Goal: Task Accomplishment & Management: Complete application form

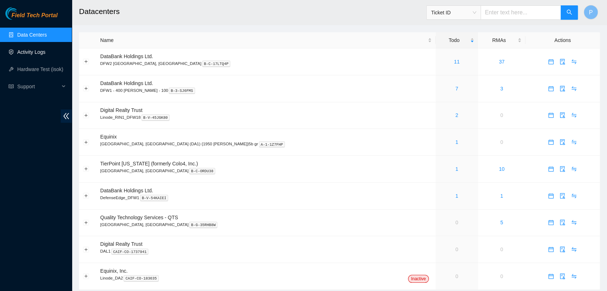
click at [32, 52] on link "Activity Logs" at bounding box center [31, 52] width 28 height 6
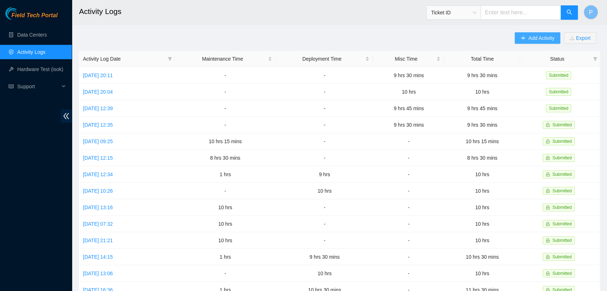
click at [533, 34] on span "Add Activity" at bounding box center [542, 38] width 26 height 8
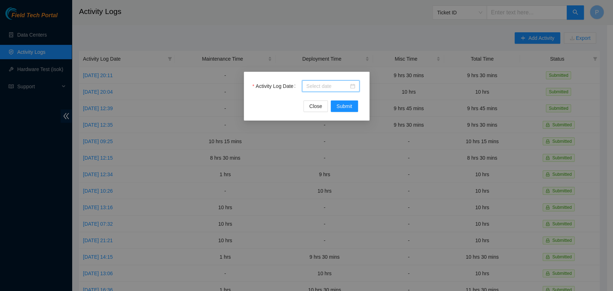
click at [327, 84] on input "Activity Log Date" at bounding box center [328, 86] width 42 height 8
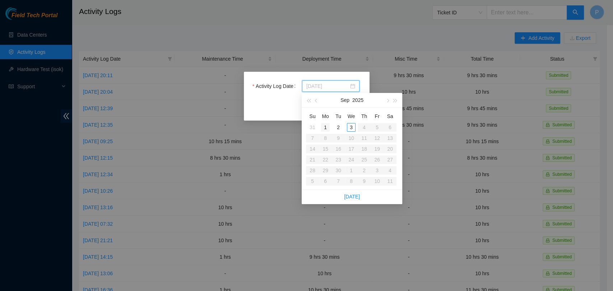
type input "[DATE]"
click at [329, 127] on div "1" at bounding box center [325, 127] width 9 height 9
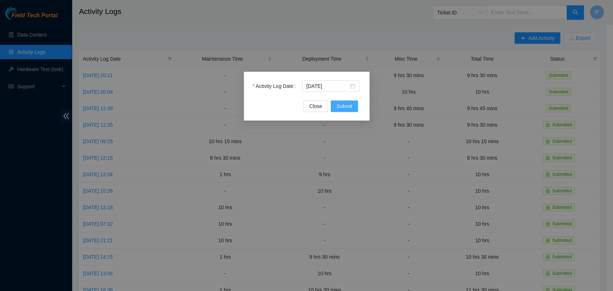
click at [346, 106] on span "Submit" at bounding box center [345, 106] width 16 height 8
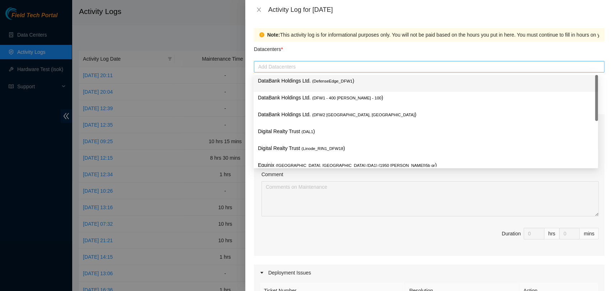
click at [345, 72] on div "Add Datacenters" at bounding box center [429, 66] width 351 height 11
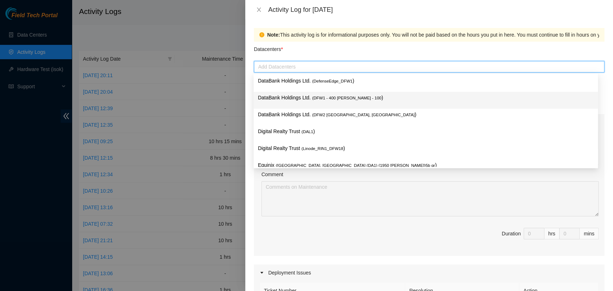
click at [333, 101] on p "DataBank Holdings Ltd. ( DFW1 - 400 [PERSON_NAME] - 100 )" at bounding box center [426, 98] width 336 height 8
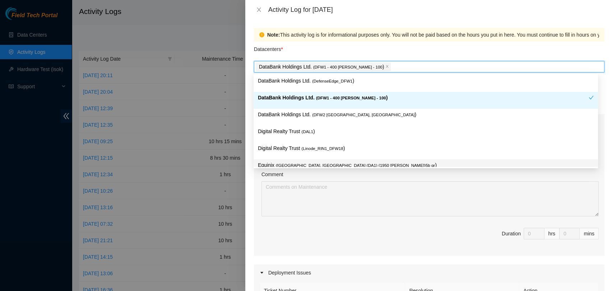
click at [344, 220] on div "Ticket Number Resolution Action No data to display Comment Duration 0 hrs 0 mins" at bounding box center [429, 193] width 351 height 125
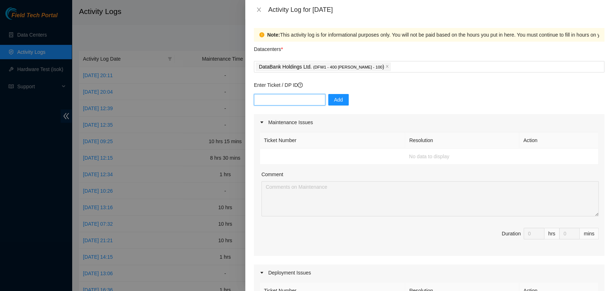
click at [297, 101] on input "text" at bounding box center [290, 99] width 72 height 11
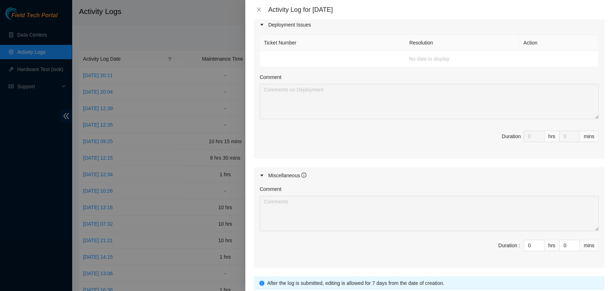
scroll to position [249, 0]
click at [526, 244] on input "0" at bounding box center [534, 245] width 20 height 11
type input "9"
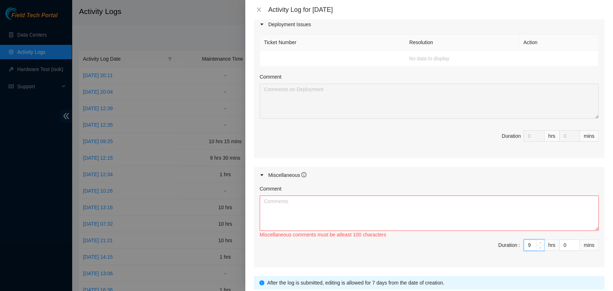
type input "9"
click at [519, 212] on textarea "Comment" at bounding box center [429, 213] width 339 height 35
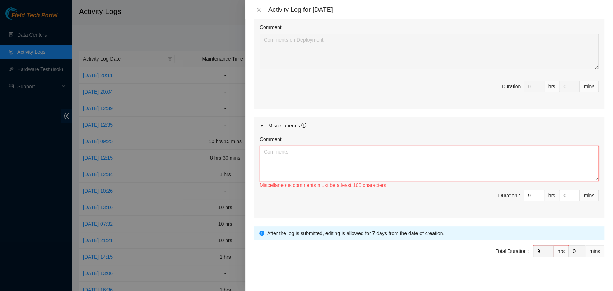
scroll to position [300, 0]
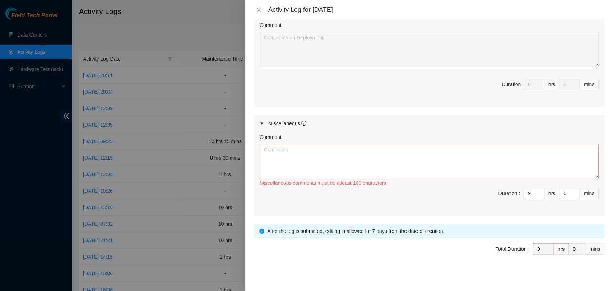
click at [348, 181] on div "Miscellaneous comments must be atleast 100 characters" at bounding box center [429, 183] width 339 height 8
click at [328, 152] on textarea "Comment" at bounding box center [429, 161] width 339 height 35
paste textarea "Due to the holiday, no Akamai employees were present onsite. As a result, [PERS…"
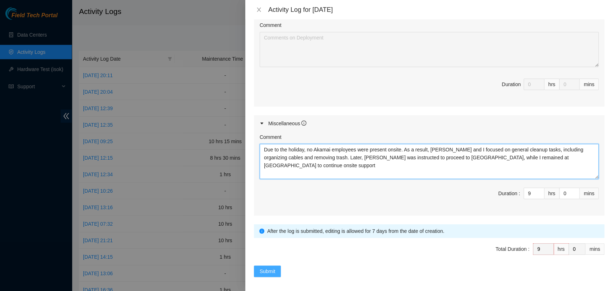
type textarea "Due to the holiday, no Akamai employees were present onsite. As a result, [PERS…"
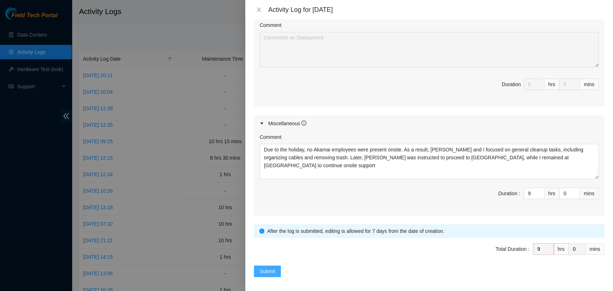
click at [275, 271] on span "Submit" at bounding box center [268, 272] width 16 height 8
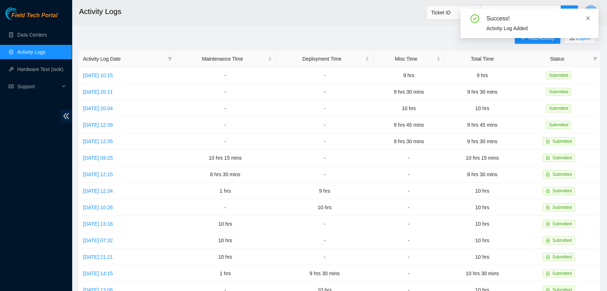
click at [589, 19] on icon "close" at bounding box center [588, 19] width 4 height 4
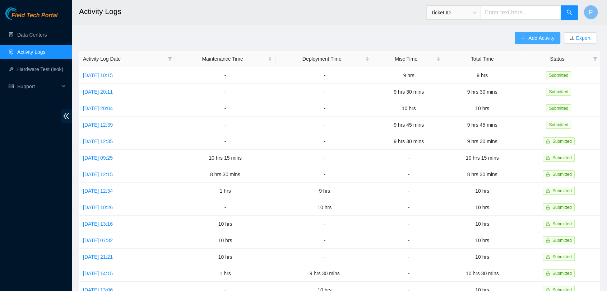
click at [531, 38] on span "Add Activity" at bounding box center [542, 38] width 26 height 8
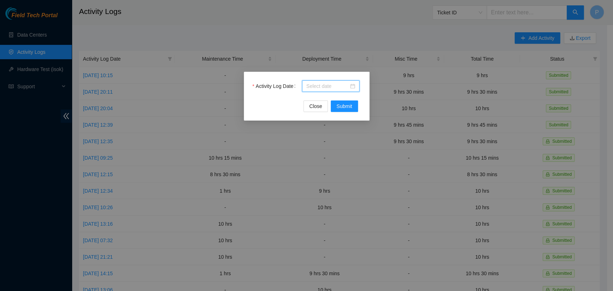
click at [330, 87] on input "Activity Log Date" at bounding box center [328, 86] width 42 height 8
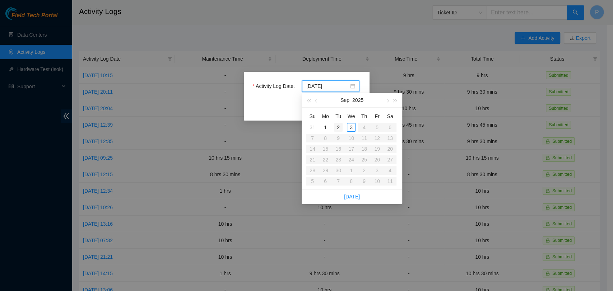
type input "[DATE]"
click at [335, 126] on div "2" at bounding box center [338, 127] width 9 height 9
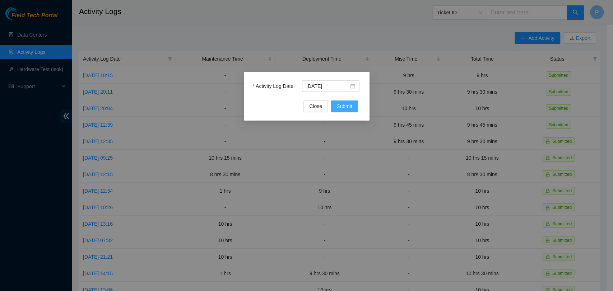
click at [344, 108] on span "Submit" at bounding box center [345, 106] width 16 height 8
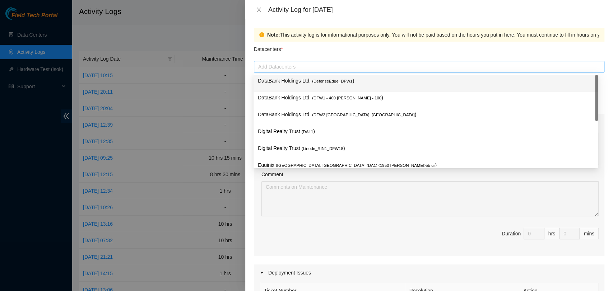
click at [453, 70] on div at bounding box center [429, 67] width 347 height 9
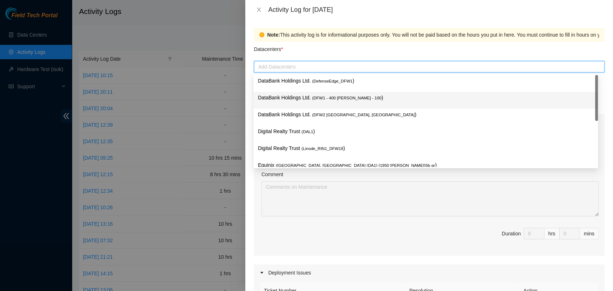
click at [398, 101] on p "DataBank Holdings Ltd. ( DFW1 - 400 [PERSON_NAME] - 100 )" at bounding box center [426, 98] width 336 height 8
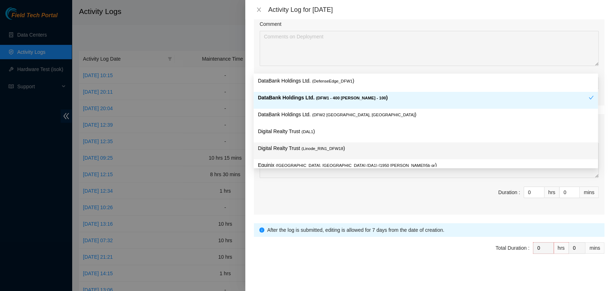
scroll to position [302, 0]
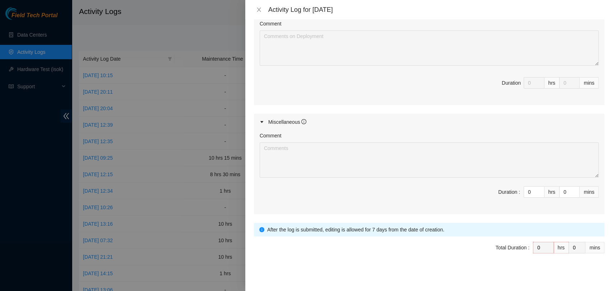
click at [497, 254] on div "Total Duration :" at bounding box center [513, 252] width 34 height 20
click at [527, 193] on input "0" at bounding box center [534, 192] width 20 height 11
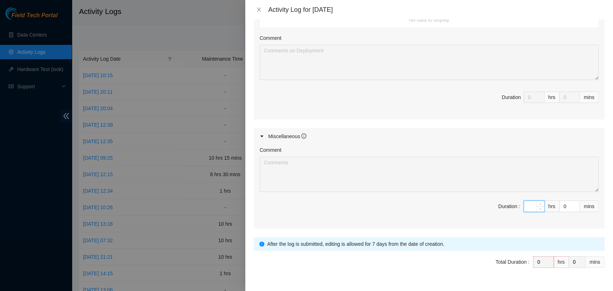
scroll to position [303, 0]
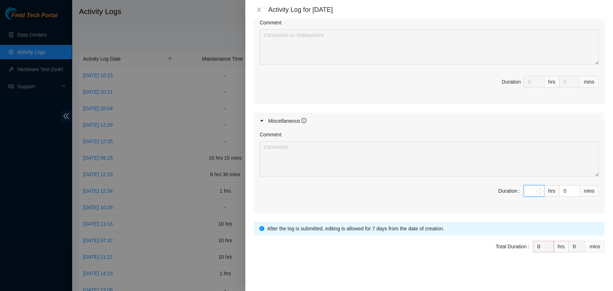
type input "1"
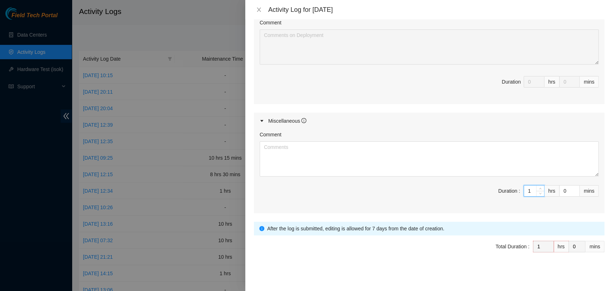
type input "10"
type input "1"
type input "0"
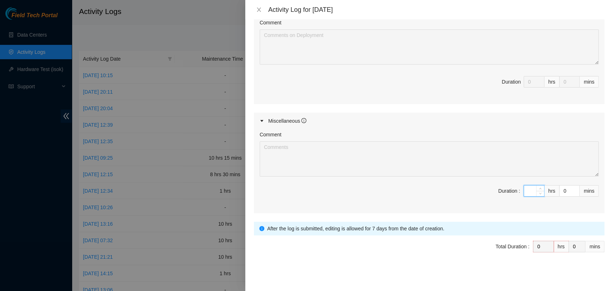
type input "9"
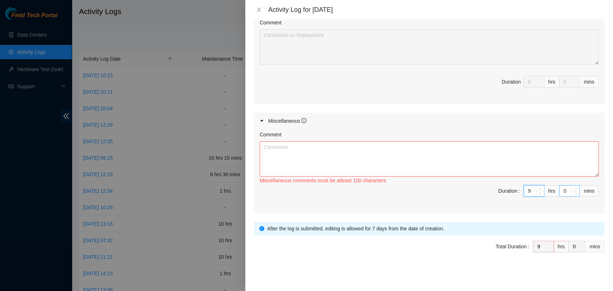
type input "9"
click at [563, 191] on input "0" at bounding box center [570, 191] width 20 height 11
type input "45"
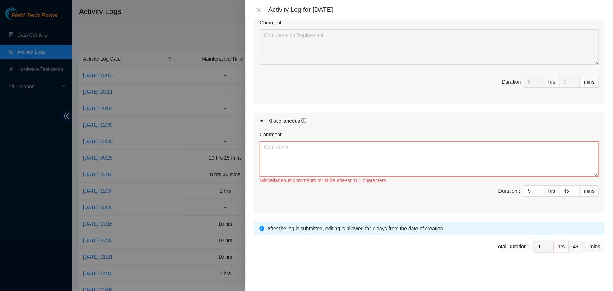
click at [459, 150] on textarea "Comment" at bounding box center [429, 159] width 339 height 35
paste textarea "The day began with both [PERSON_NAME] and me encountering badge access issues a…"
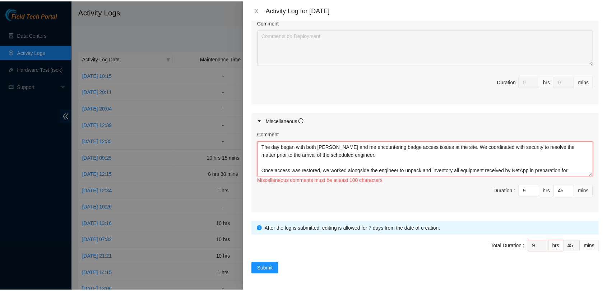
scroll to position [14, 0]
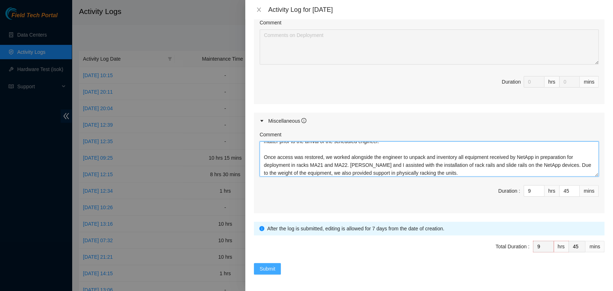
type textarea "The day began with both [PERSON_NAME] and me encountering badge access issues a…"
click at [270, 268] on span "Submit" at bounding box center [268, 269] width 16 height 8
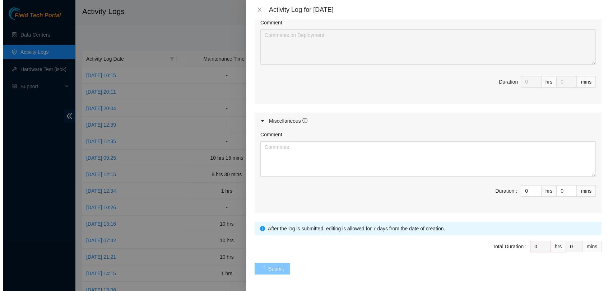
scroll to position [0, 0]
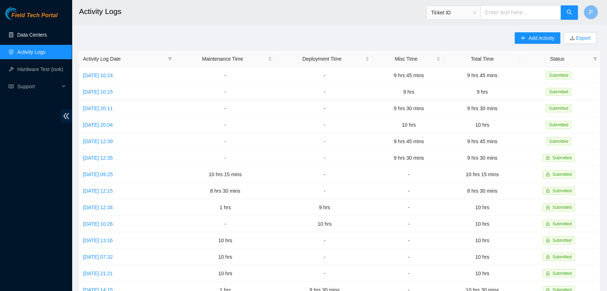
click at [17, 36] on link "Data Centers" at bounding box center [31, 35] width 29 height 6
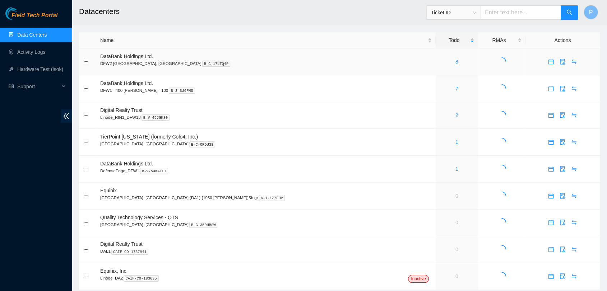
click at [440, 65] on div "8" at bounding box center [457, 62] width 34 height 8
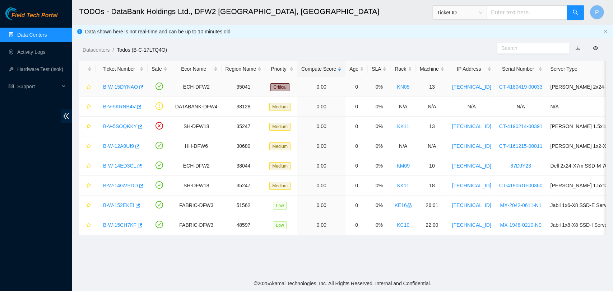
click at [113, 88] on link "B-W-15DYNAO" at bounding box center [120, 87] width 35 height 6
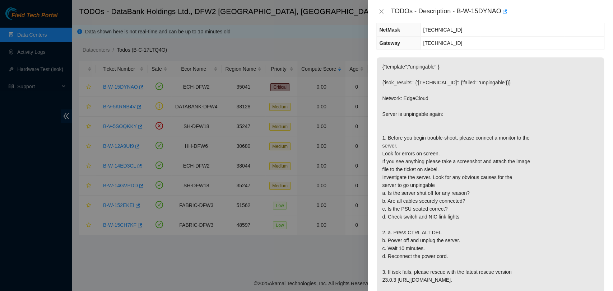
scroll to position [114, 0]
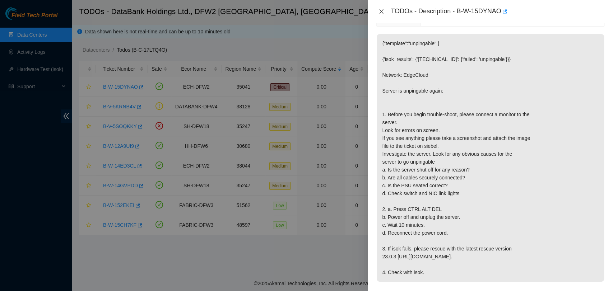
click at [381, 10] on icon "close" at bounding box center [382, 12] width 6 height 6
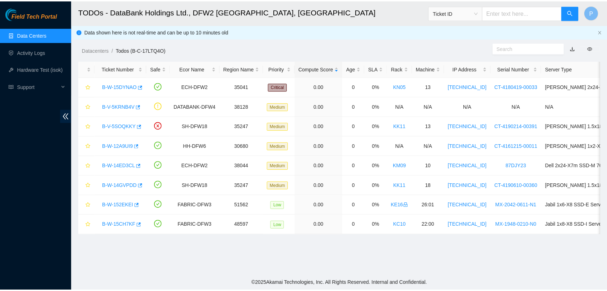
scroll to position [146, 0]
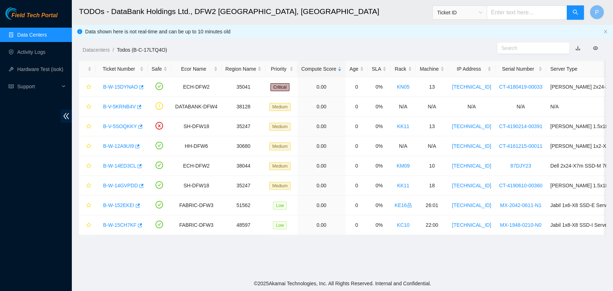
click at [41, 32] on link "Data Centers" at bounding box center [31, 35] width 29 height 6
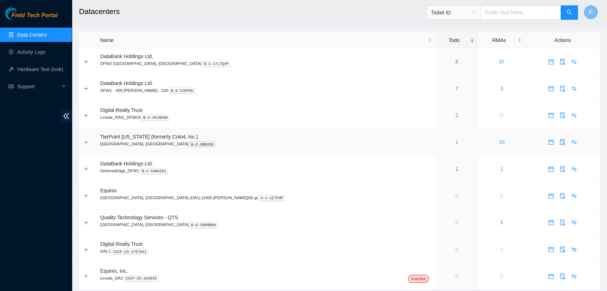
click at [436, 148] on td "1" at bounding box center [457, 142] width 42 height 27
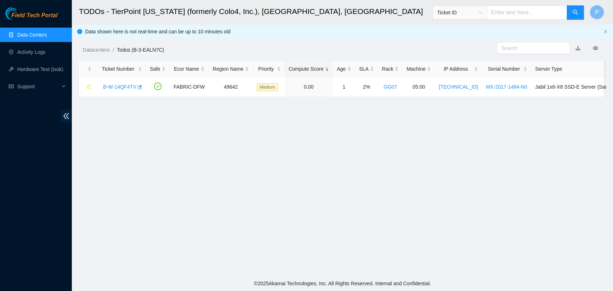
click at [47, 38] on link "Data Centers" at bounding box center [31, 35] width 29 height 6
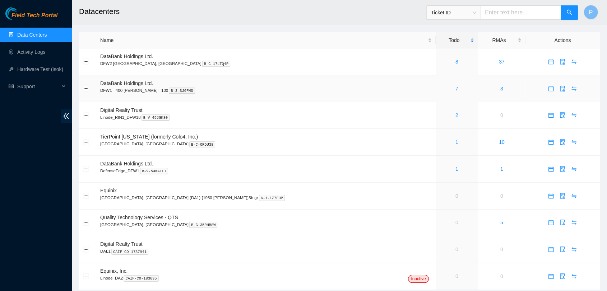
click at [440, 86] on div "7" at bounding box center [457, 89] width 34 height 8
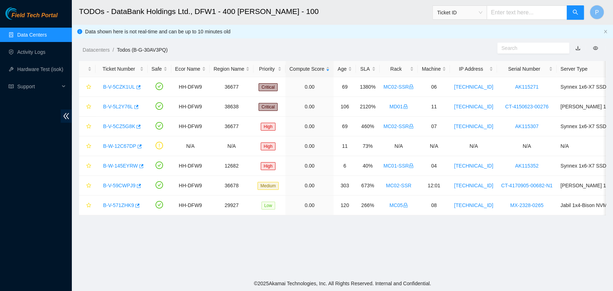
click at [38, 32] on link "Data Centers" at bounding box center [31, 35] width 29 height 6
